Goal: Task Accomplishment & Management: Manage account settings

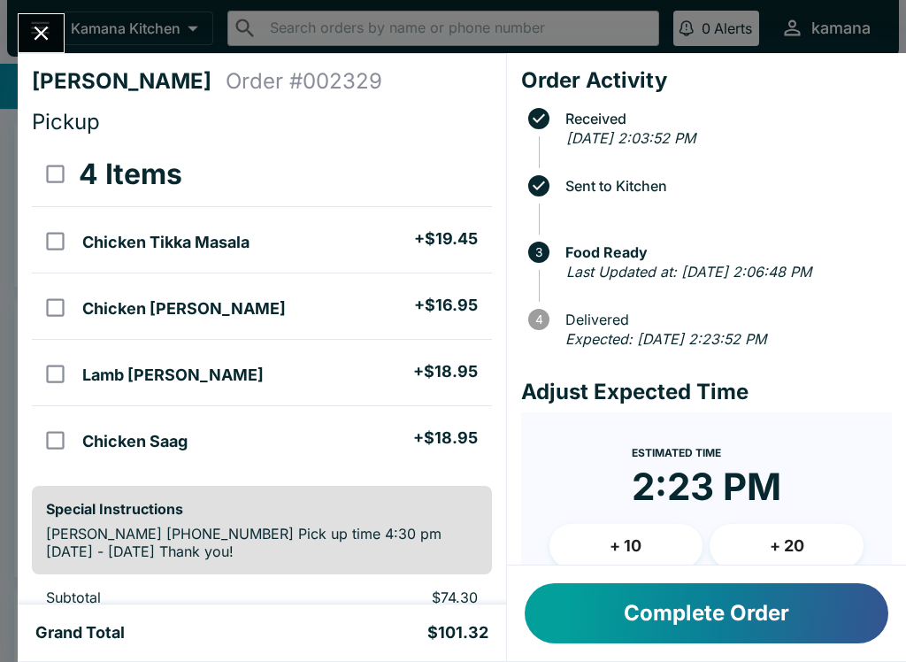
click at [42, 5] on div "Meta [PERSON_NAME] Order # 002329 Pickup 4 Items Chicken Tikka Masala + $19.45 …" at bounding box center [453, 331] width 906 height 662
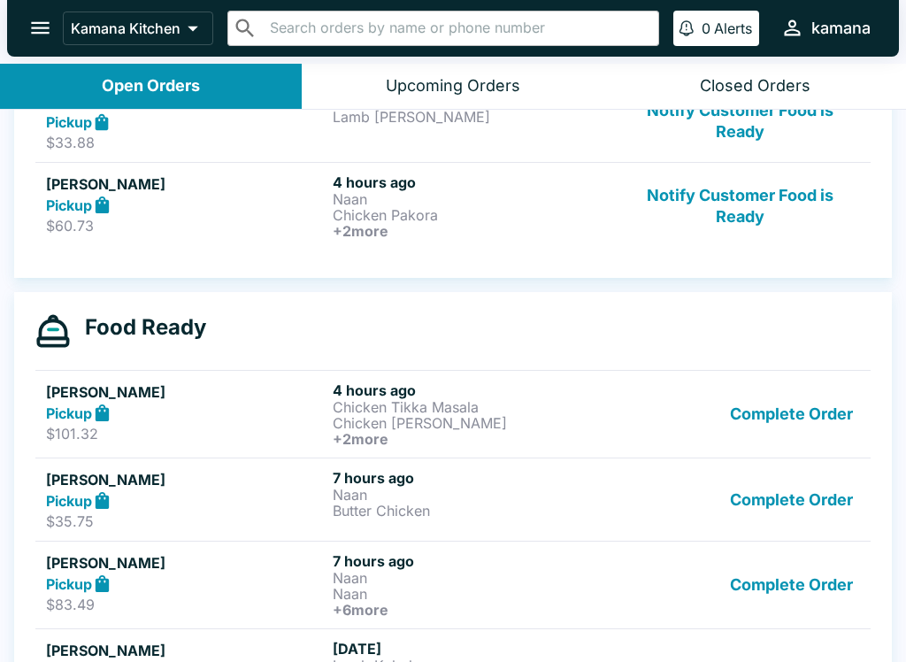
click at [45, 23] on icon "open drawer" at bounding box center [40, 28] width 19 height 12
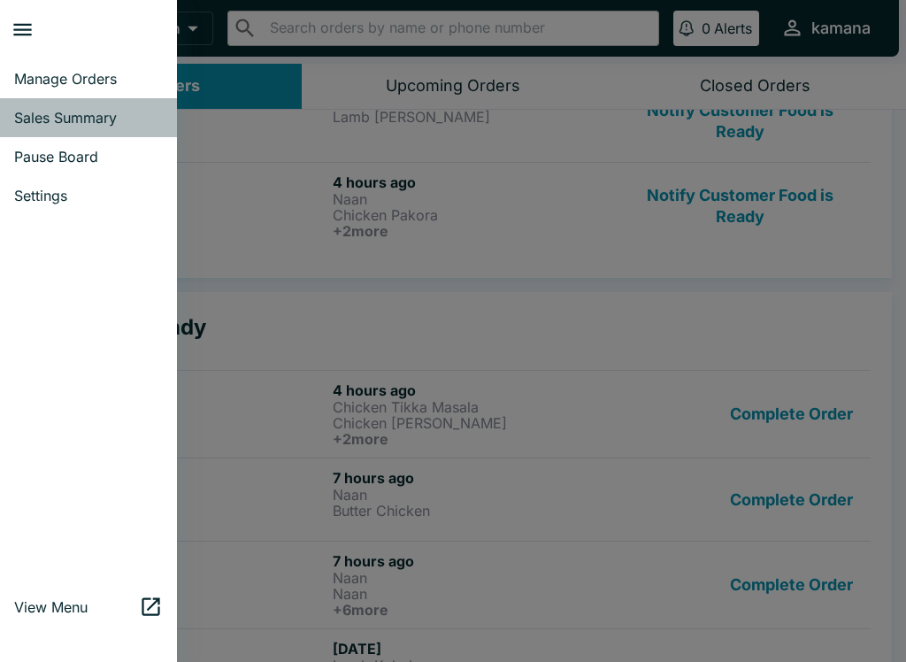
click at [104, 105] on link "Sales Summary" at bounding box center [88, 117] width 177 height 39
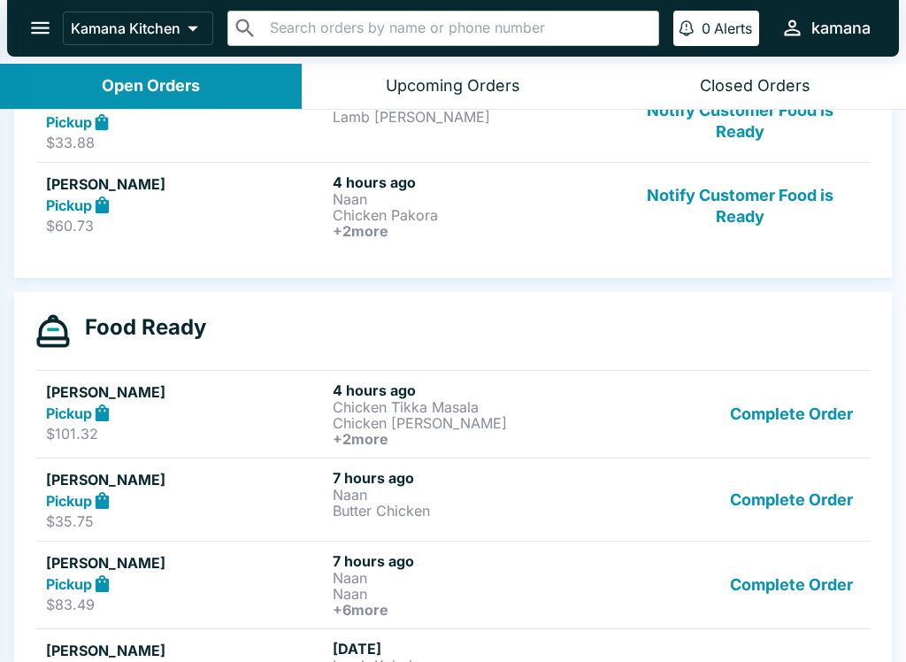
select select "03:00"
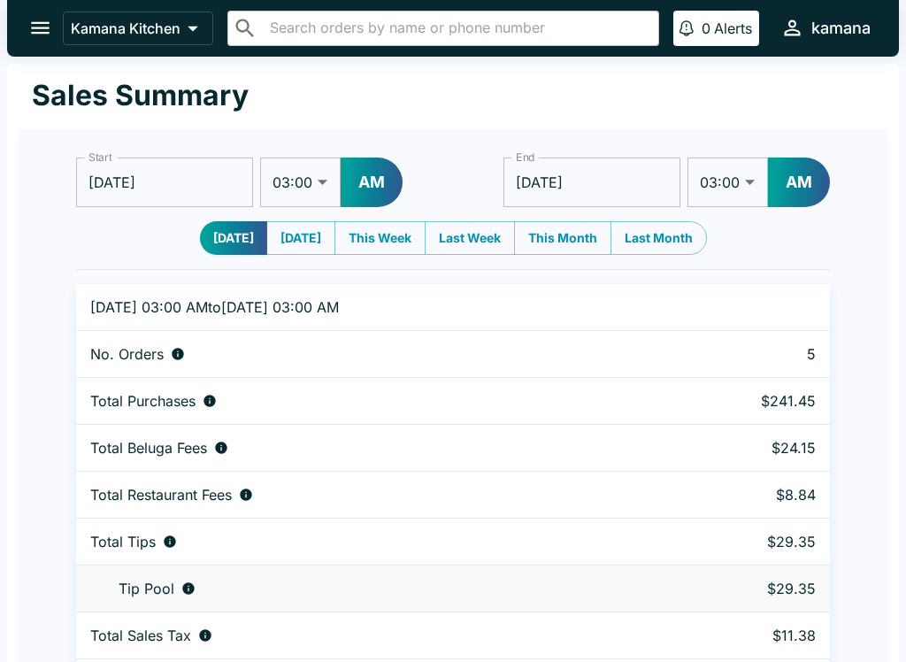
click at [55, 9] on div "Kamana Kitchen ​ ​ 0 Alerts kamana" at bounding box center [453, 28] width 892 height 57
click at [65, 17] on button "Kamana Kitchen" at bounding box center [138, 29] width 150 height 34
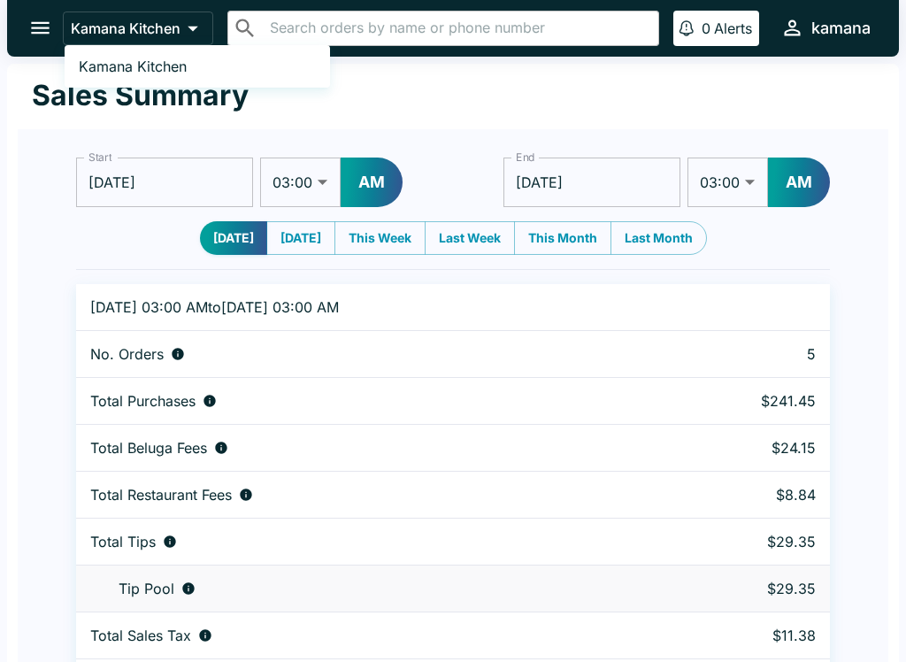
click at [34, 9] on div at bounding box center [453, 331] width 906 height 662
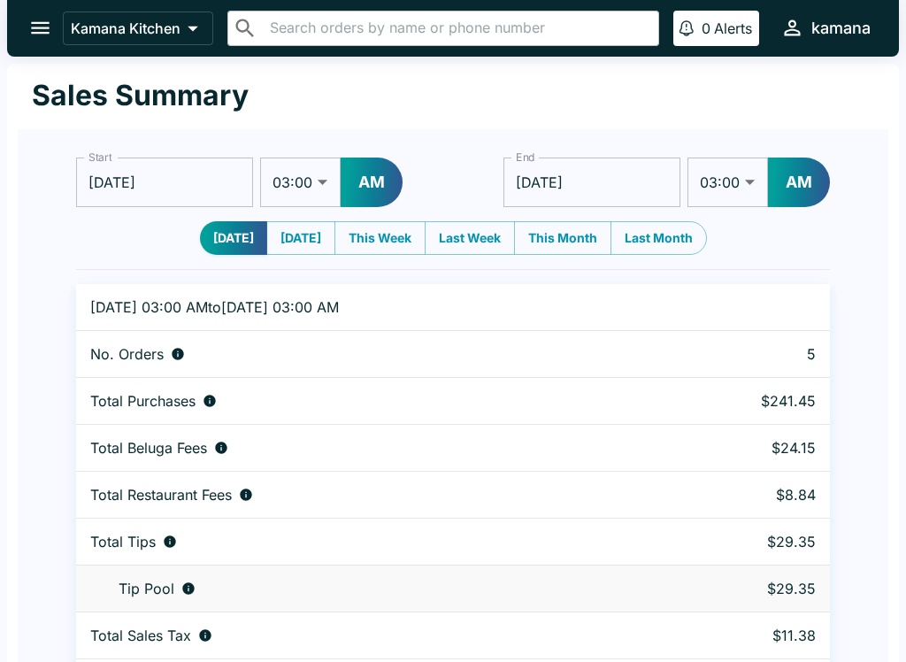
click at [38, 16] on icon "open drawer" at bounding box center [40, 28] width 24 height 24
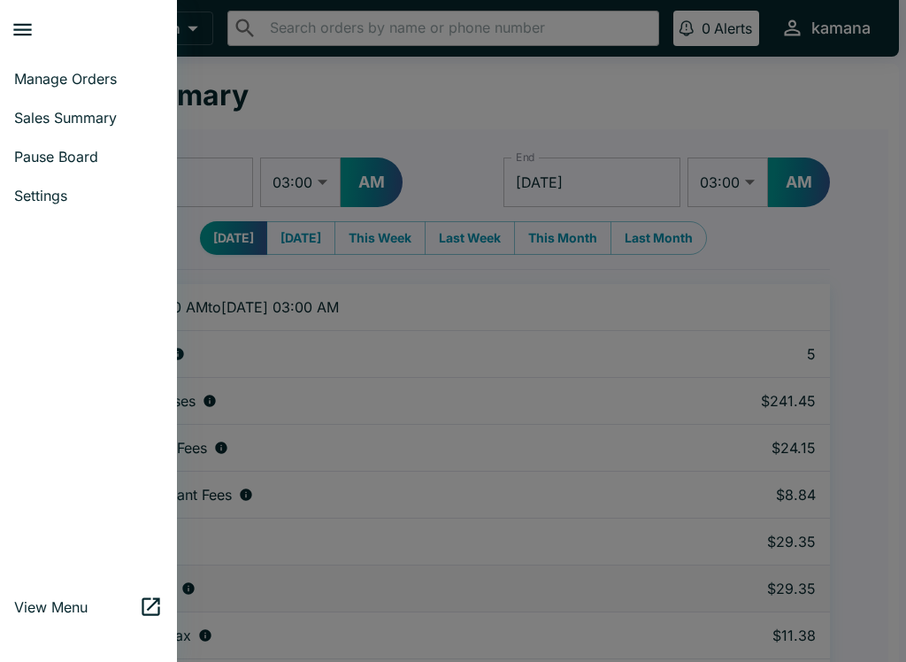
click at [95, 69] on link "Manage Orders" at bounding box center [88, 78] width 177 height 39
